Goal: Transaction & Acquisition: Purchase product/service

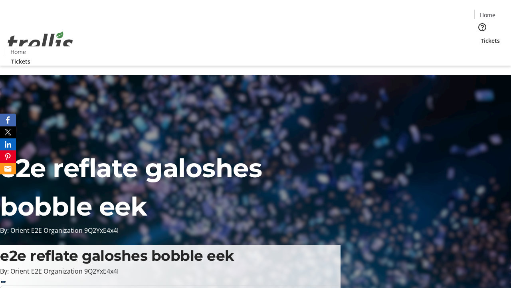
click at [481, 36] on span "Tickets" at bounding box center [490, 40] width 19 height 8
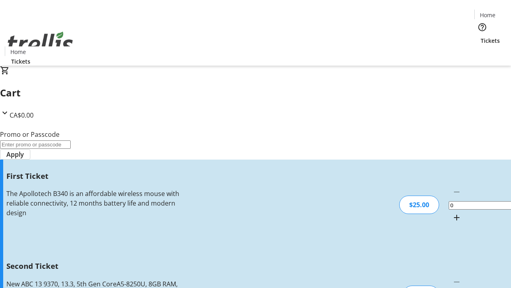
click at [452, 212] on mat-icon "Increment by one" at bounding box center [457, 217] width 10 height 10
type input "1"
type input "2"
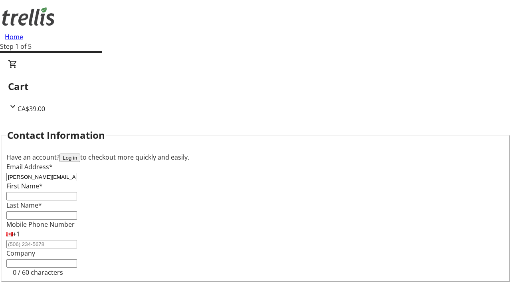
type input "[PERSON_NAME][EMAIL_ADDRESS][DOMAIN_NAME]"
type input "[PERSON_NAME]"
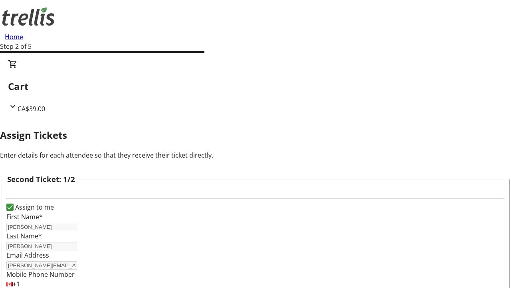
type input "Braeden"
type input "[PERSON_NAME]"
type input "[EMAIL_ADDRESS][DOMAIN_NAME]"
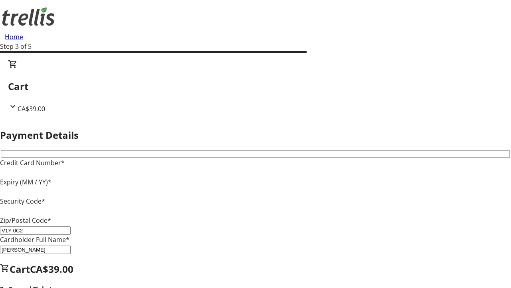
type input "V1Y 0C2"
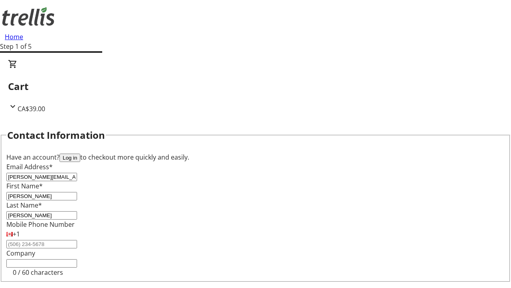
type input "[PERSON_NAME][EMAIL_ADDRESS][DOMAIN_NAME]"
type input "[PERSON_NAME]"
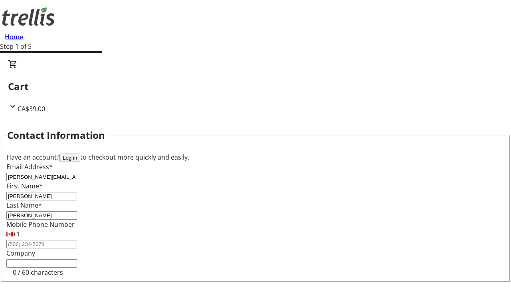
scroll to position [94, 0]
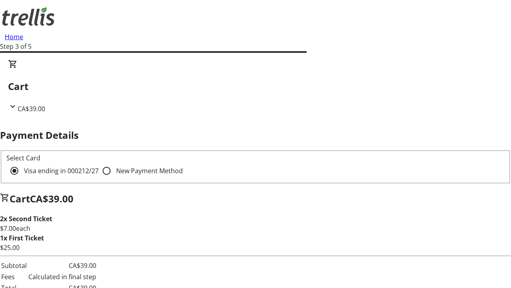
click at [99, 163] on input "New Payment Method" at bounding box center [107, 171] width 16 height 16
radio input "true"
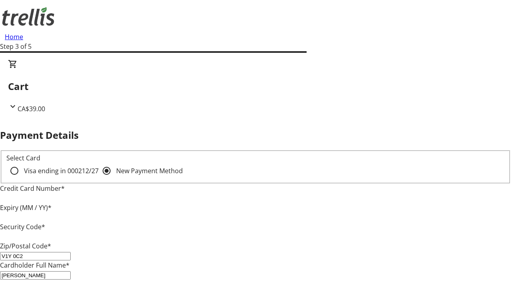
type input "V1Y 0C2"
